Goal: Information Seeking & Learning: Learn about a topic

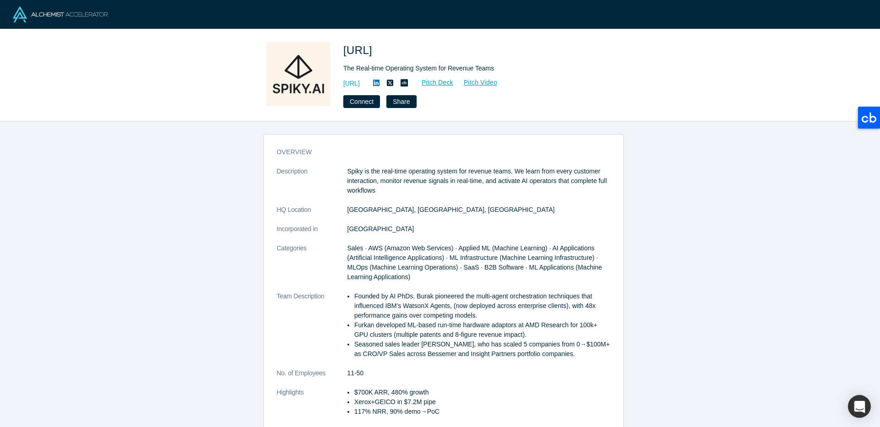
scroll to position [159, 0]
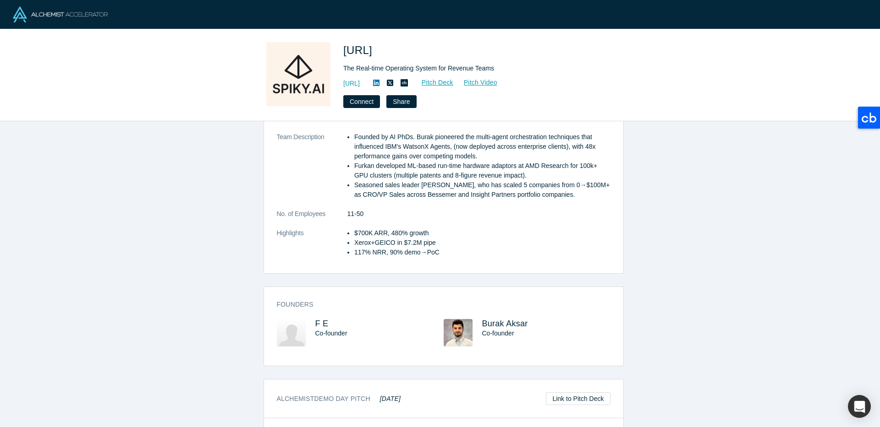
click at [498, 139] on li "Founded by AI PhDs. Burak pioneered the multi-agent orchestration techniques th…" at bounding box center [482, 146] width 256 height 29
click at [470, 137] on li "Founded by AI PhDs. Burak pioneered the multi-agent orchestration techniques th…" at bounding box center [482, 146] width 256 height 29
click at [471, 138] on li "Founded by AI PhDs. Burak pioneered the multi-agent orchestration techniques th…" at bounding box center [482, 146] width 256 height 29
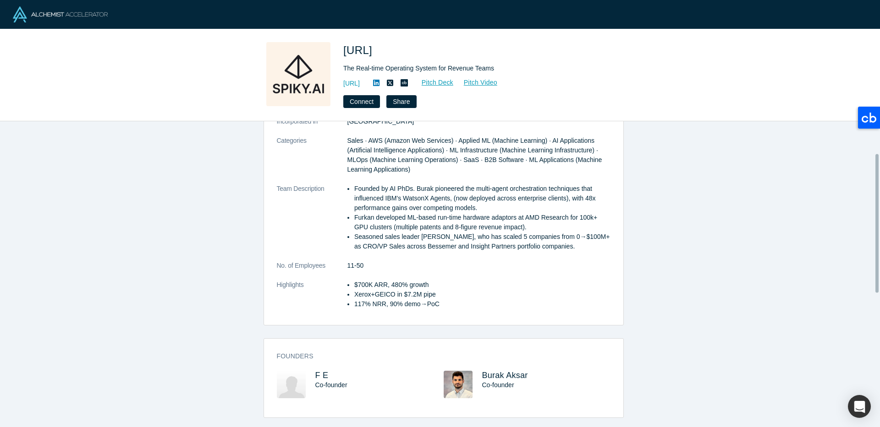
scroll to position [0, 0]
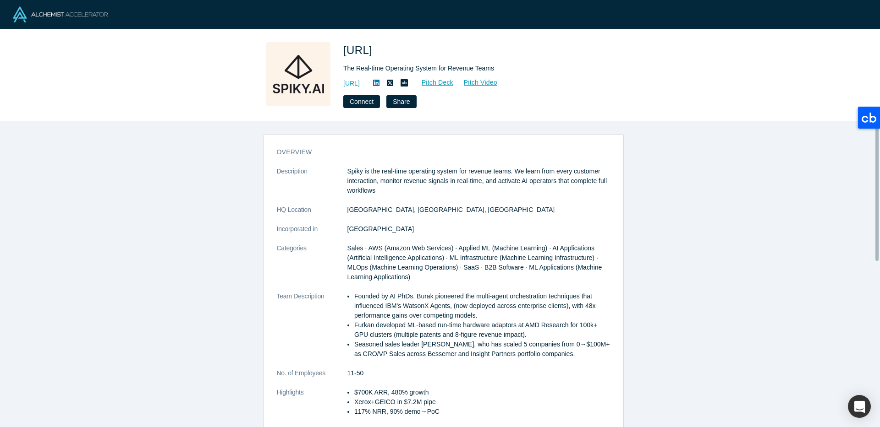
click at [361, 172] on p "Spiky is the real-time operating system for revenue teams. We learn from every …" at bounding box center [478, 181] width 263 height 29
drag, startPoint x: 341, startPoint y: 171, endPoint x: 511, endPoint y: 175, distance: 170.0
click at [511, 175] on dl "Description Spiky is the real-time operating system for revenue teams. We learn…" at bounding box center [444, 297] width 334 height 260
copy dl "Spiky is the real-time operating system for revenue teams."
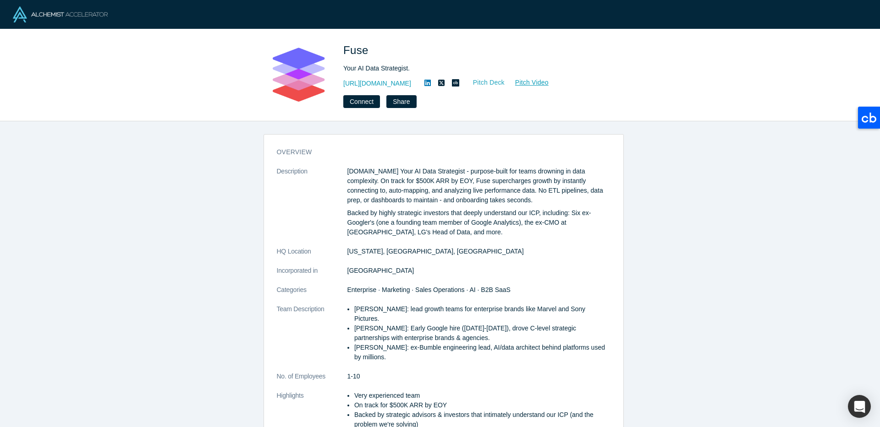
click at [466, 84] on link "Pitch Deck" at bounding box center [484, 82] width 42 height 11
click at [505, 84] on link "Pitch Video" at bounding box center [527, 82] width 44 height 11
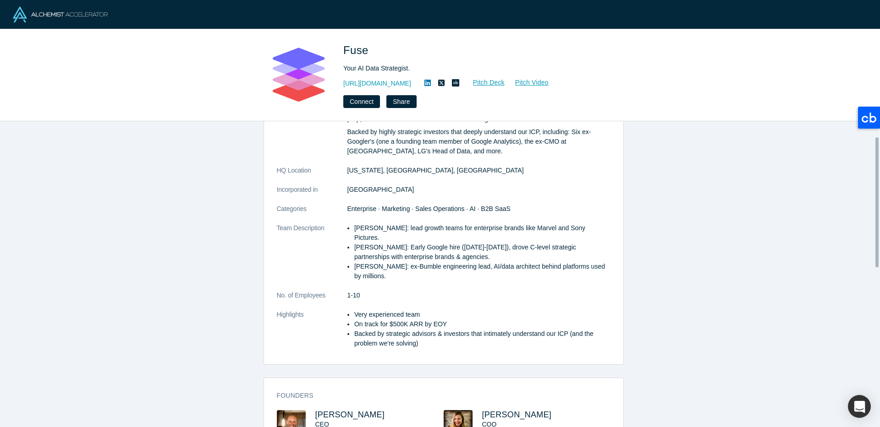
scroll to position [193, 0]
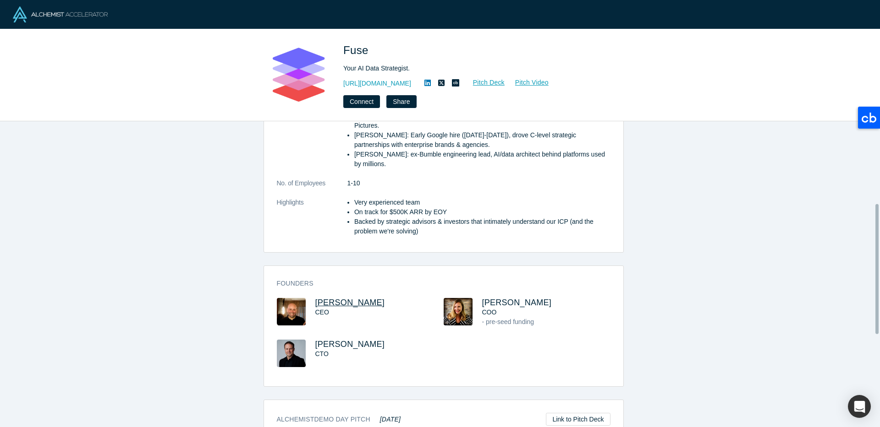
click at [348, 298] on span "Jeff Cherkassky" at bounding box center [350, 302] width 70 height 9
click at [360, 85] on link "http://fuse.is" at bounding box center [377, 84] width 68 height 10
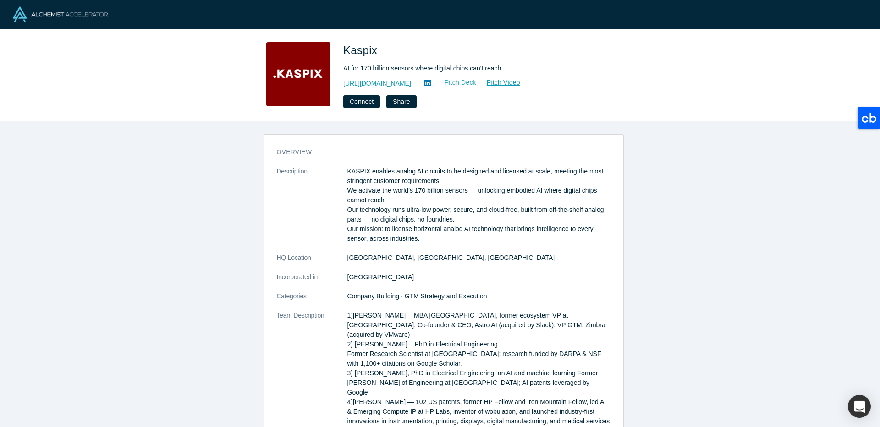
click at [434, 87] on link "Pitch Deck" at bounding box center [455, 82] width 42 height 11
click at [371, 85] on link "http://kaspix.io" at bounding box center [377, 84] width 68 height 10
click at [379, 86] on link "http://kaspix.io" at bounding box center [377, 84] width 68 height 10
click at [434, 81] on link "Pitch Deck" at bounding box center [455, 82] width 42 height 11
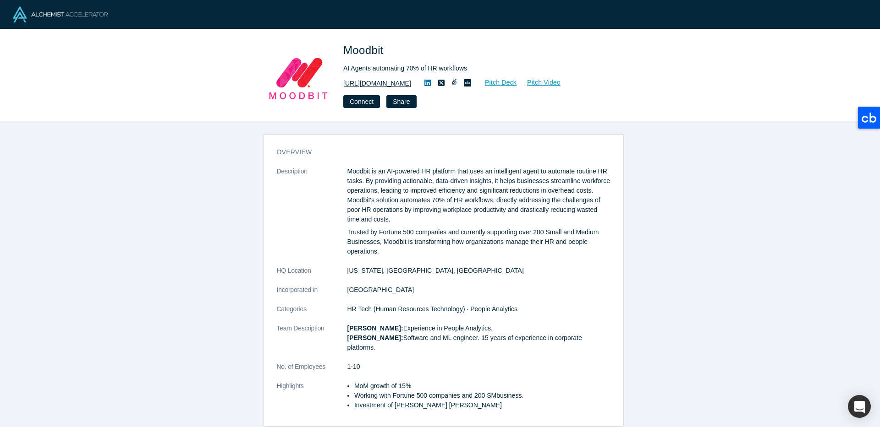
click at [365, 80] on link "http://mymoodbit.com/" at bounding box center [377, 84] width 68 height 10
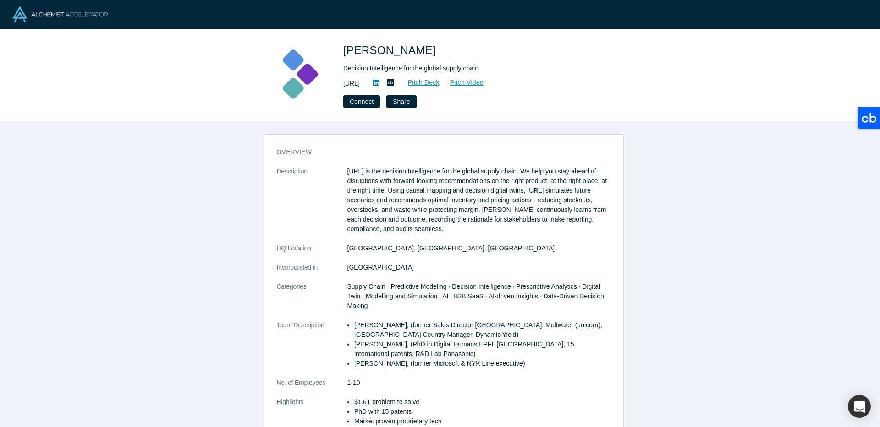
click at [360, 82] on link "https://kimaru.ai/" at bounding box center [351, 84] width 16 height 10
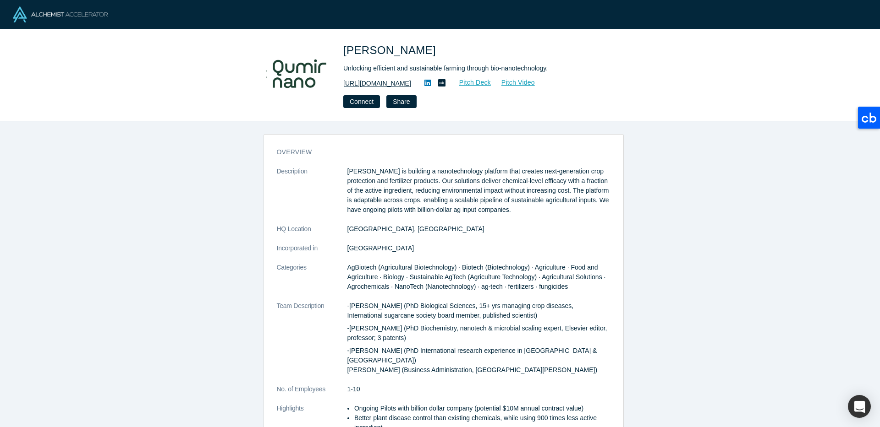
click at [386, 82] on link "https://www.qumirnano.com" at bounding box center [377, 84] width 68 height 10
click at [487, 86] on link "Pitch Deck" at bounding box center [470, 82] width 42 height 11
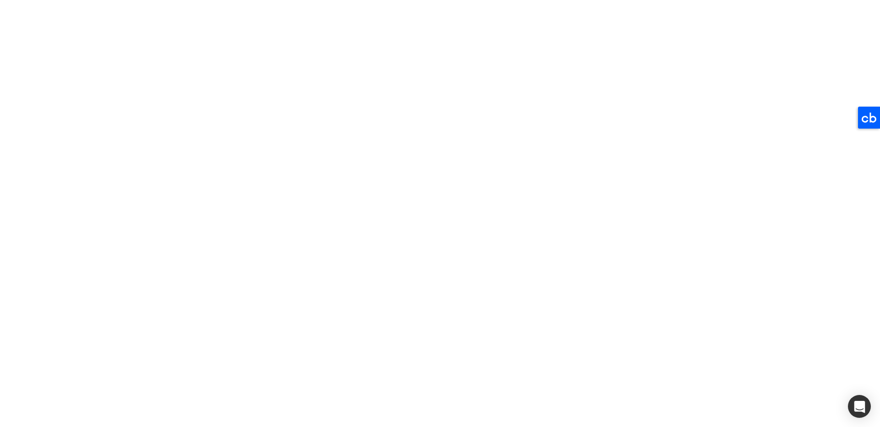
click at [416, 179] on p "Qumir Nano is building a nanotechnology platform that creates next-generation c…" at bounding box center [478, 191] width 263 height 48
click at [417, 170] on p "Qumir Nano is building a nanotechnology platform that creates next-generation c…" at bounding box center [478, 191] width 263 height 48
drag, startPoint x: 416, startPoint y: 172, endPoint x: 439, endPoint y: 183, distance: 25.8
click at [439, 183] on p "Qumir Nano is building a nanotechnology platform that creates next-generation c…" at bounding box center [478, 191] width 263 height 48
copy p "nanotechnology platform that creates next-generation crop protection and fertil…"
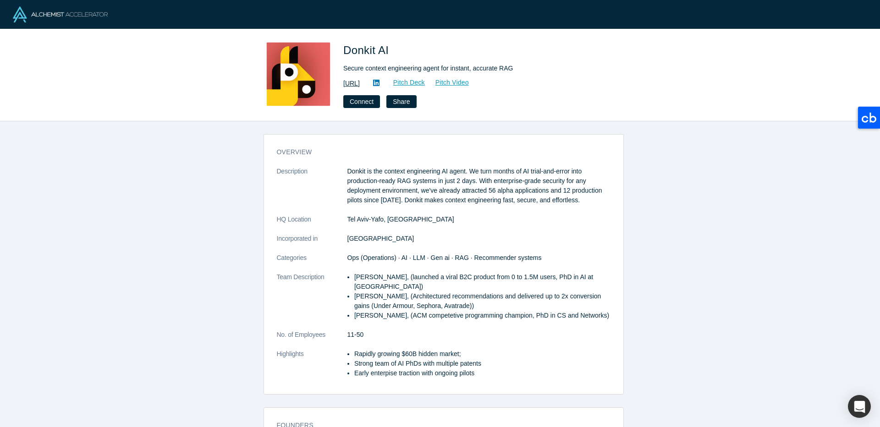
click at [360, 85] on link "https://donkit.ai/" at bounding box center [351, 84] width 16 height 10
click at [339, 170] on dt "Description" at bounding box center [312, 191] width 71 height 48
drag, startPoint x: 337, startPoint y: 169, endPoint x: 464, endPoint y: 172, distance: 127.4
click at [464, 172] on dl "Description Donkit is the context engineering AI agent. We turn months of AI tr…" at bounding box center [444, 277] width 334 height 221
copy dl "Donkit is the context engineering AI agent"
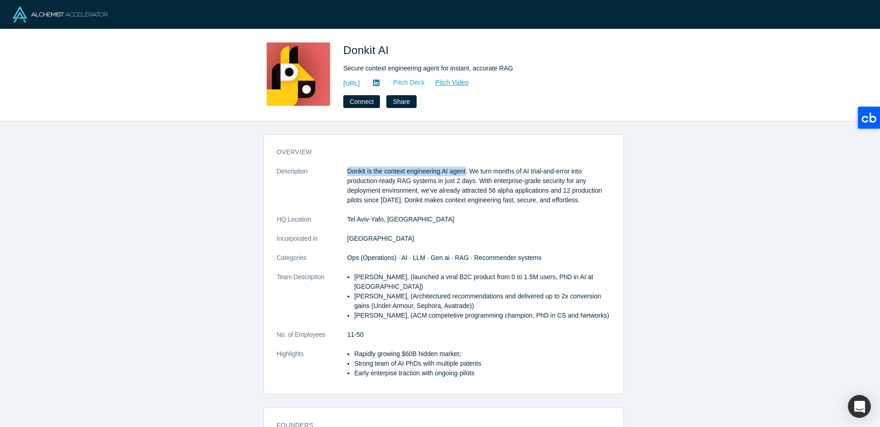
click at [425, 84] on link "Pitch Deck" at bounding box center [404, 82] width 42 height 11
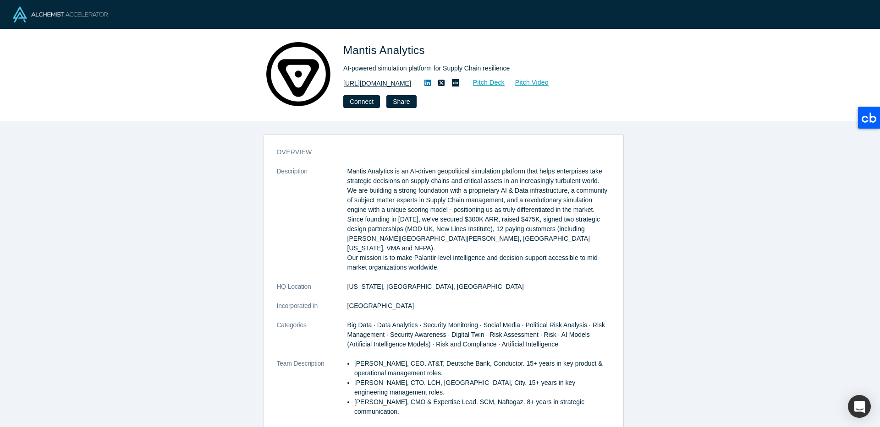
click at [392, 83] on link "[URL][DOMAIN_NAME]" at bounding box center [377, 84] width 68 height 10
click at [398, 179] on p "Mantis Analytics is an AI-driven geopolitical simulation platform that helps en…" at bounding box center [478, 220] width 263 height 106
click at [410, 170] on p "Mantis Analytics is an AI-driven geopolitical simulation platform that helps en…" at bounding box center [478, 220] width 263 height 106
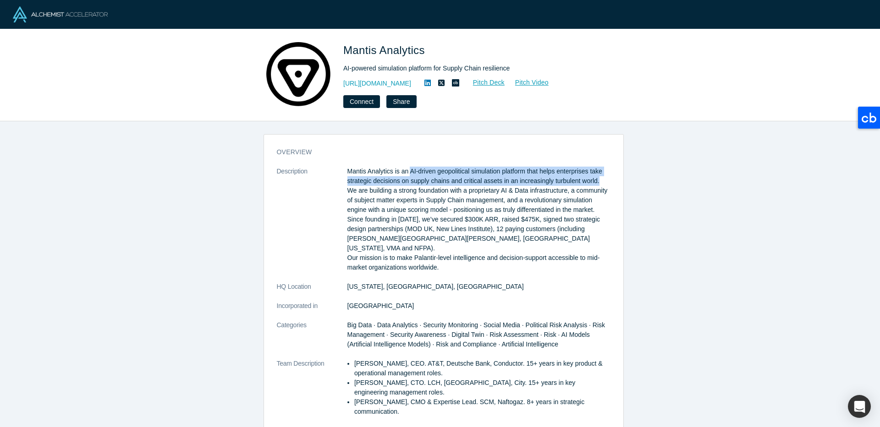
drag, startPoint x: 409, startPoint y: 170, endPoint x: 608, endPoint y: 180, distance: 200.0
click at [608, 180] on div "overview Description Mantis Analytics is an AI-driven geopolitical simulation p…" at bounding box center [443, 316] width 359 height 350
copy p "AI-driven geopolitical simulation platform that helps enterprises take strategi…"
click at [505, 86] on link "Pitch Deck" at bounding box center [484, 82] width 42 height 11
click at [429, 181] on p "Mantis Analytics is an AI-driven geopolitical simulation platform that helps en…" at bounding box center [478, 220] width 263 height 106
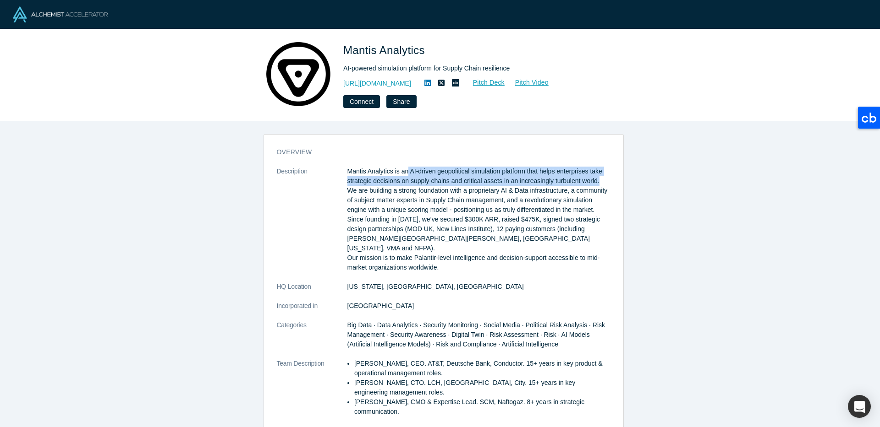
drag, startPoint x: 405, startPoint y: 169, endPoint x: 604, endPoint y: 183, distance: 198.9
click at [604, 183] on p "Mantis Analytics is an AI-driven geopolitical simulation platform that helps en…" at bounding box center [478, 220] width 263 height 106
copy p "AI-driven geopolitical simulation platform that helps enterprises take strategi…"
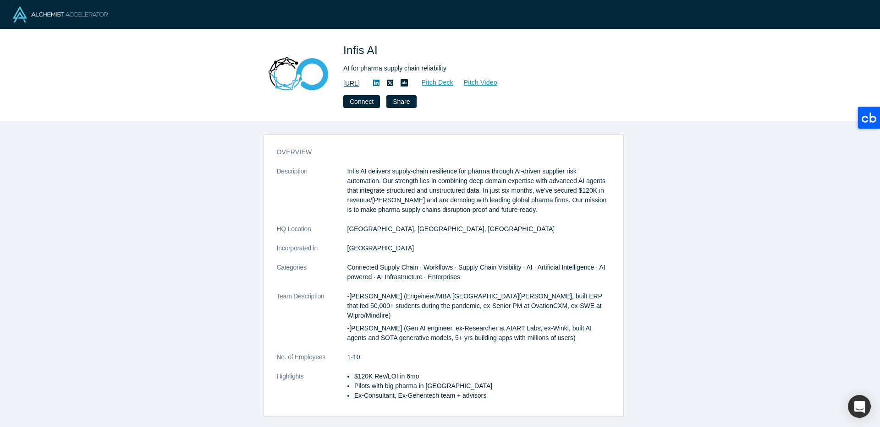
click at [360, 81] on link "[URL]" at bounding box center [351, 84] width 16 height 10
click at [454, 78] on link "Pitch Deck" at bounding box center [432, 82] width 42 height 11
click at [498, 77] on link "Pitch Video" at bounding box center [476, 82] width 44 height 11
click at [393, 192] on p "Infis AI delivers supply-chain resilience for pharma through AI-driven supplier…" at bounding box center [478, 191] width 263 height 48
drag, startPoint x: 336, startPoint y: 167, endPoint x: 356, endPoint y: 175, distance: 21.6
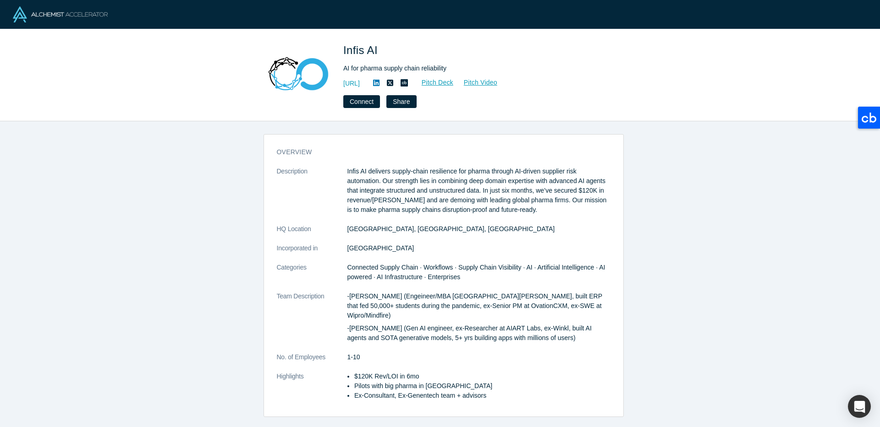
click at [337, 168] on dt "Description" at bounding box center [312, 196] width 71 height 58
click at [366, 180] on p "Infis AI delivers supply-chain resilience for pharma through AI-driven supplier…" at bounding box center [478, 191] width 263 height 48
click at [352, 177] on p "Infis AI delivers supply-chain resilience for pharma through AI-driven supplier…" at bounding box center [478, 191] width 263 height 48
drag, startPoint x: 377, startPoint y: 182, endPoint x: 336, endPoint y: 165, distance: 44.8
click at [336, 165] on div "overview Description Infis AI delivers supply-chain resilience for pharma throu…" at bounding box center [443, 279] width 359 height 276
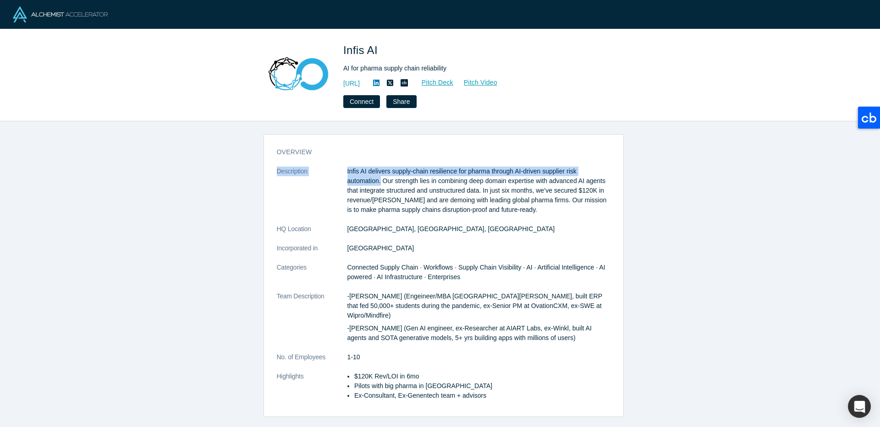
copy dl "Description Infis AI delivers supply-chain resilience for pharma through AI-dri…"
click at [339, 172] on dt "Description" at bounding box center [312, 196] width 71 height 58
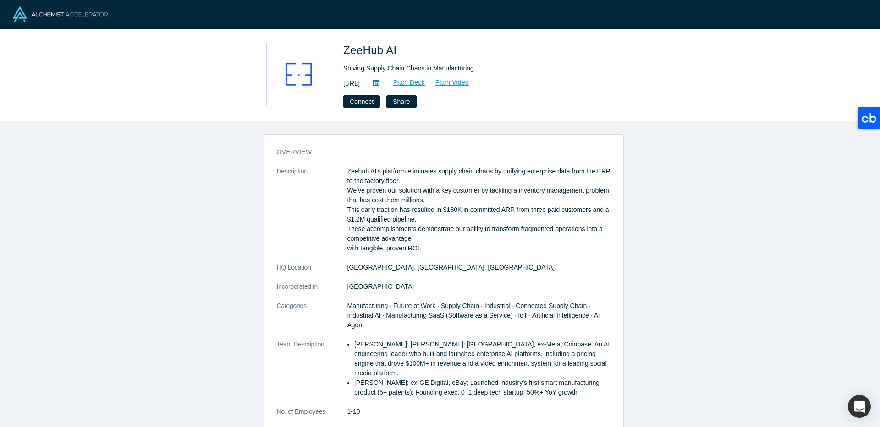
click at [360, 85] on link "[URL]" at bounding box center [351, 84] width 16 height 10
click at [482, 202] on p "Zeehub AI's platform eliminates supply chain chaos by unifying enterprise data …" at bounding box center [478, 210] width 263 height 87
click at [414, 179] on p "Zeehub AI's platform eliminates supply chain chaos by unifying enterprise data …" at bounding box center [478, 210] width 263 height 87
click at [369, 172] on p "Zeehub AI's platform eliminates supply chain chaos by unifying enterprise data …" at bounding box center [478, 210] width 263 height 87
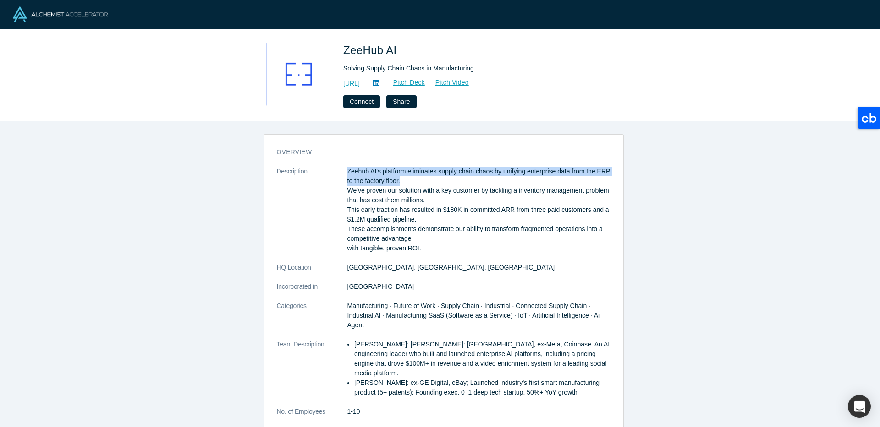
drag, startPoint x: 340, startPoint y: 169, endPoint x: 436, endPoint y: 182, distance: 96.6
click at [436, 182] on dl "Description Zeehub AI's platform eliminates supply chain chaos by unifying ente…" at bounding box center [444, 321] width 334 height 308
copy dl "Zeehub AI's platform eliminates supply chain chaos by unifying enterprise data …"
click at [425, 84] on link "Pitch Deck" at bounding box center [404, 82] width 42 height 11
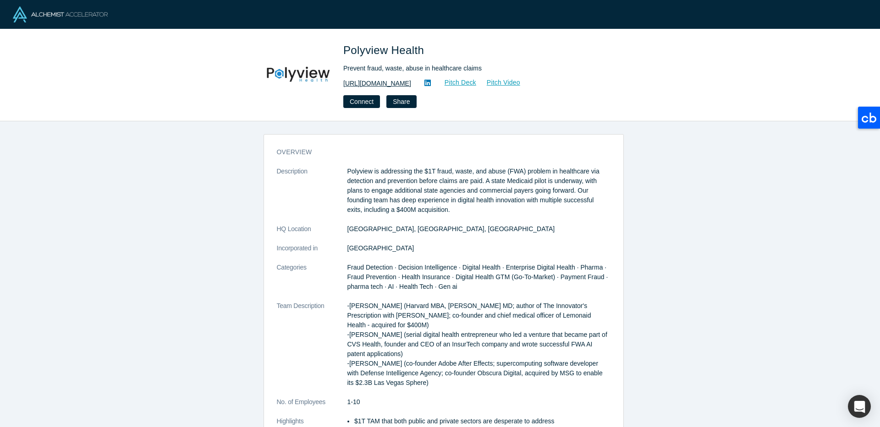
click at [363, 83] on link "https://www.Polyview.Health" at bounding box center [377, 84] width 68 height 10
click at [472, 81] on link "Pitch Deck" at bounding box center [455, 82] width 42 height 11
click at [366, 168] on p "Polyview is addressing the $1T fraud, waste, and abuse (FWA) problem in healthc…" at bounding box center [478, 191] width 263 height 48
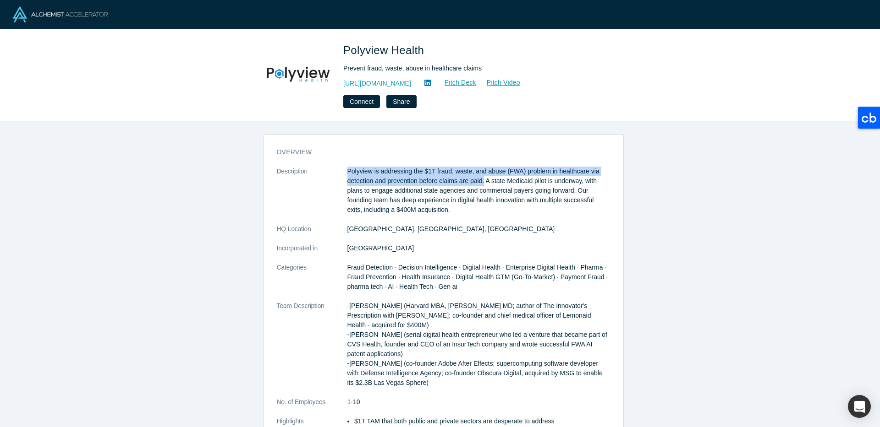
drag, startPoint x: 340, startPoint y: 170, endPoint x: 483, endPoint y: 183, distance: 143.5
click at [483, 183] on dl "Description Polyview is addressing the $1T fraud, waste, and abuse (FWA) proble…" at bounding box center [444, 311] width 334 height 289
copy dl "Polyview is addressing the $1T fraud, waste, and abuse (FWA) problem in healthc…"
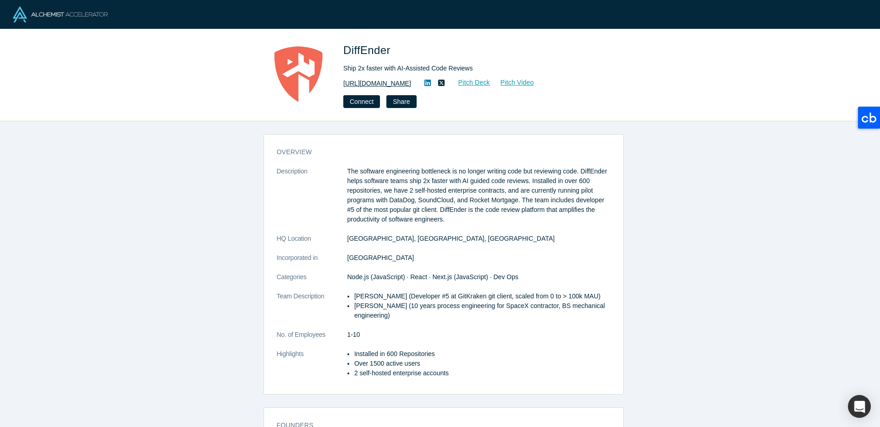
click at [383, 84] on link "[URL][DOMAIN_NAME]" at bounding box center [377, 84] width 68 height 10
click at [475, 81] on link "Pitch Deck" at bounding box center [469, 82] width 42 height 11
click at [357, 174] on p "The software engineering bottleneck is no longer writing code but reviewing cod…" at bounding box center [478, 196] width 263 height 58
click at [360, 168] on p "The software engineering bottleneck is no longer writing code but reviewing cod…" at bounding box center [478, 196] width 263 height 58
click at [363, 172] on p "The software engineering bottleneck is no longer writing code but reviewing cod…" at bounding box center [478, 196] width 263 height 58
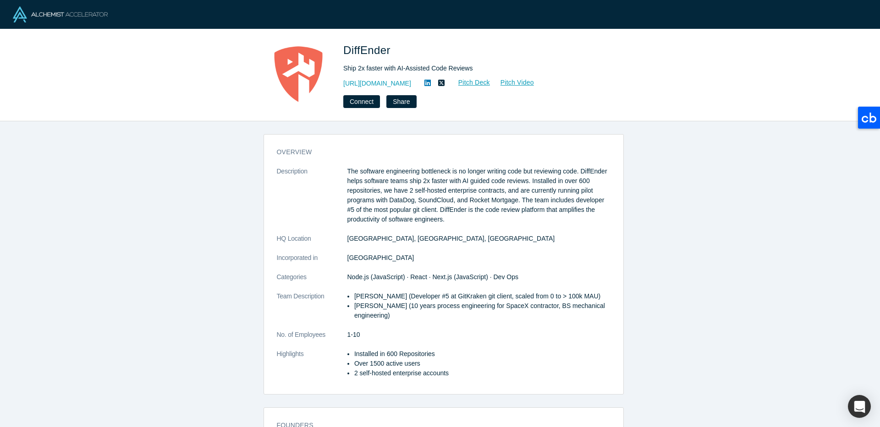
click at [364, 172] on p "The software engineering bottleneck is no longer writing code but reviewing cod…" at bounding box center [478, 196] width 263 height 58
click at [549, 171] on p "The software engineering bottleneck is no longer writing code but reviewing cod…" at bounding box center [478, 196] width 263 height 58
click at [342, 172] on dt "Description" at bounding box center [312, 200] width 71 height 67
drag, startPoint x: 580, startPoint y: 169, endPoint x: 530, endPoint y: 181, distance: 51.3
click at [530, 181] on p "The software engineering bottleneck is no longer writing code but reviewing cod…" at bounding box center [478, 196] width 263 height 58
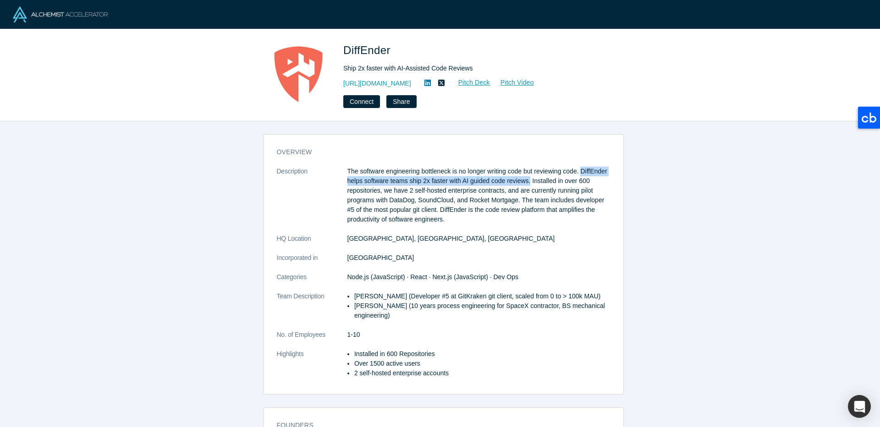
copy p "DiffEnder helps software teams ship 2x faster with AI guided code reviews."
